Goal: Task Accomplishment & Management: Use online tool/utility

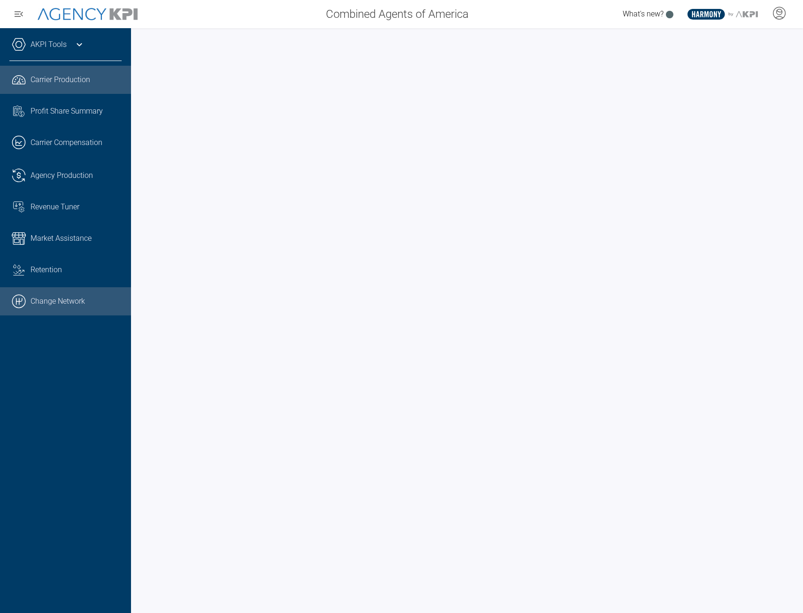
click at [74, 303] on link ".cls-1{fill:none;stroke:#000;stroke-linecap:round;stroke-linejoin:round;stroke-…" at bounding box center [65, 301] width 131 height 28
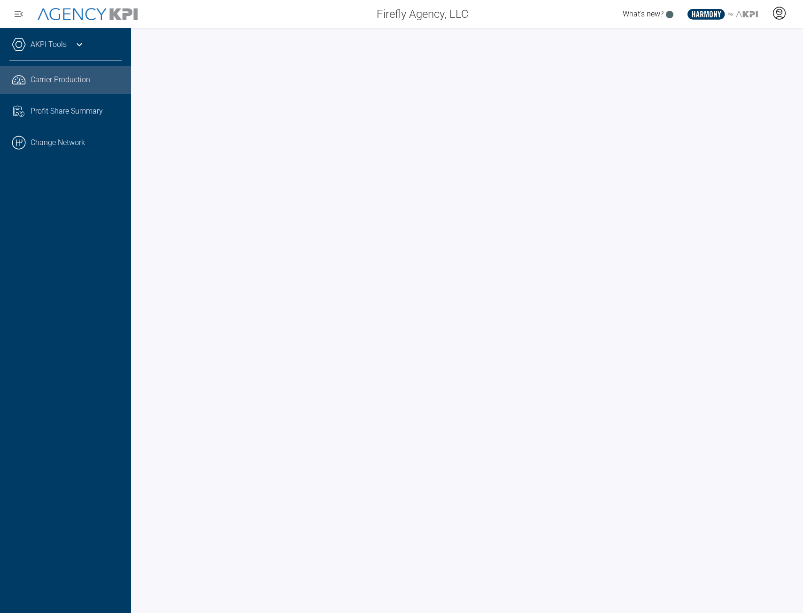
click at [544, 15] on icon at bounding box center [779, 13] width 12 height 12
click at [544, 34] on li "Admin Portal" at bounding box center [741, 40] width 101 height 22
click at [50, 49] on link "AKPI Tools" at bounding box center [49, 44] width 36 height 11
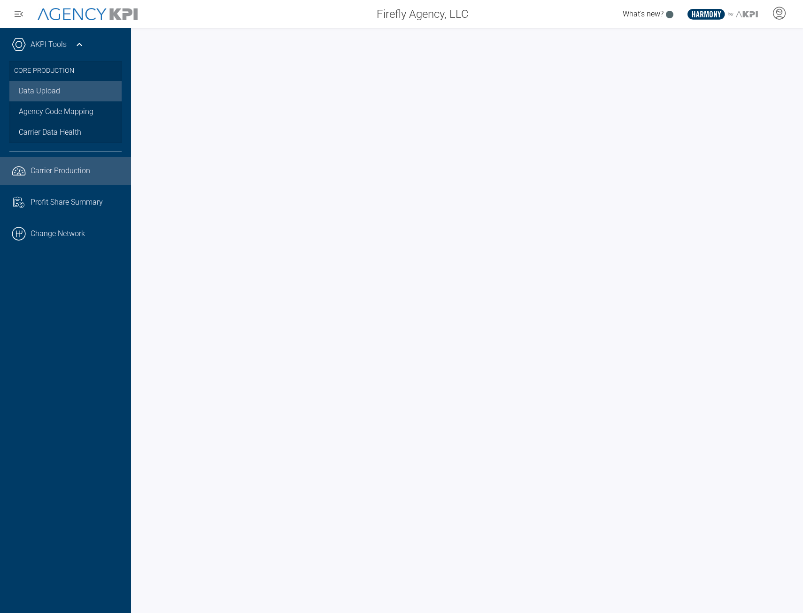
click at [54, 98] on link "Data Upload" at bounding box center [65, 91] width 112 height 21
click at [544, 16] on icon at bounding box center [779, 13] width 14 height 14
click at [544, 17] on div at bounding box center [778, 14] width 23 height 22
click at [544, 14] on icon at bounding box center [779, 13] width 14 height 14
click at [544, 42] on span "Admin Portal" at bounding box center [733, 40] width 41 height 8
